Goal: Navigation & Orientation: Find specific page/section

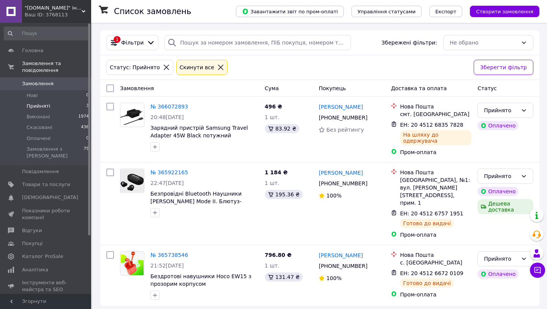
click at [162, 66] on div at bounding box center [167, 67] width 10 height 7
click at [163, 67] on icon at bounding box center [166, 67] width 7 height 7
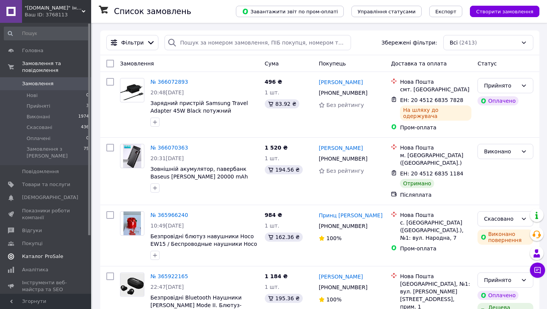
click at [46, 253] on span "Каталог ProSale" at bounding box center [42, 256] width 41 height 7
